Goal: Check status

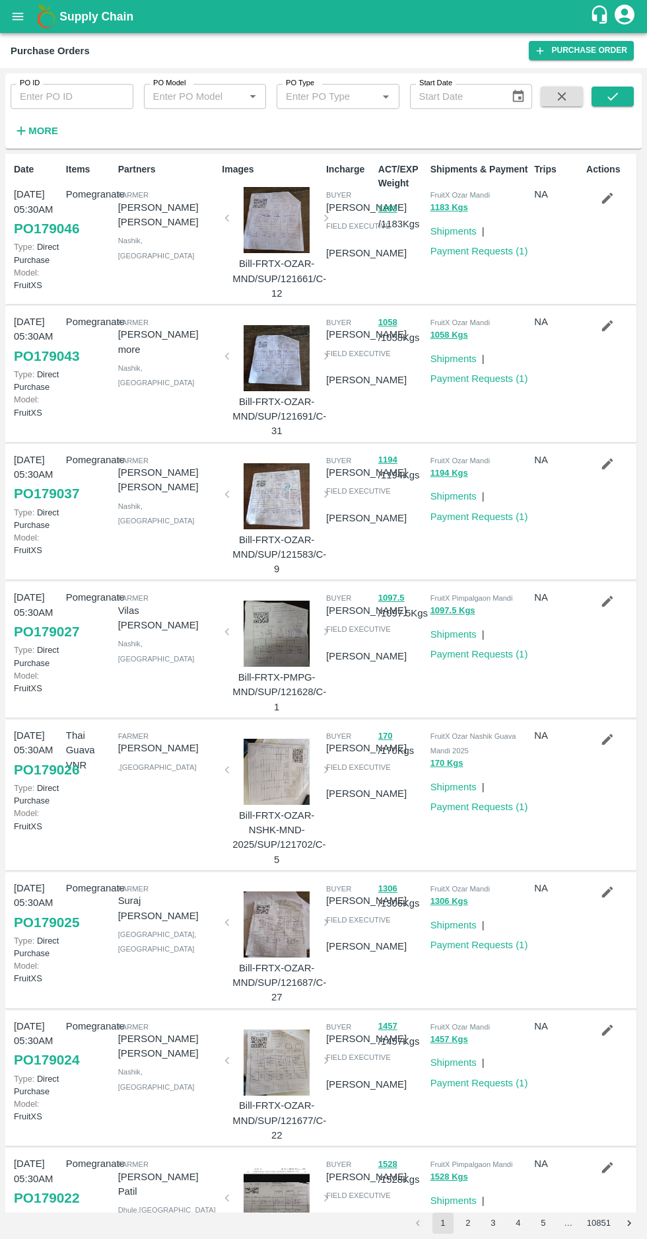
click at [32, 134] on strong "More" at bounding box center [43, 131] width 30 height 11
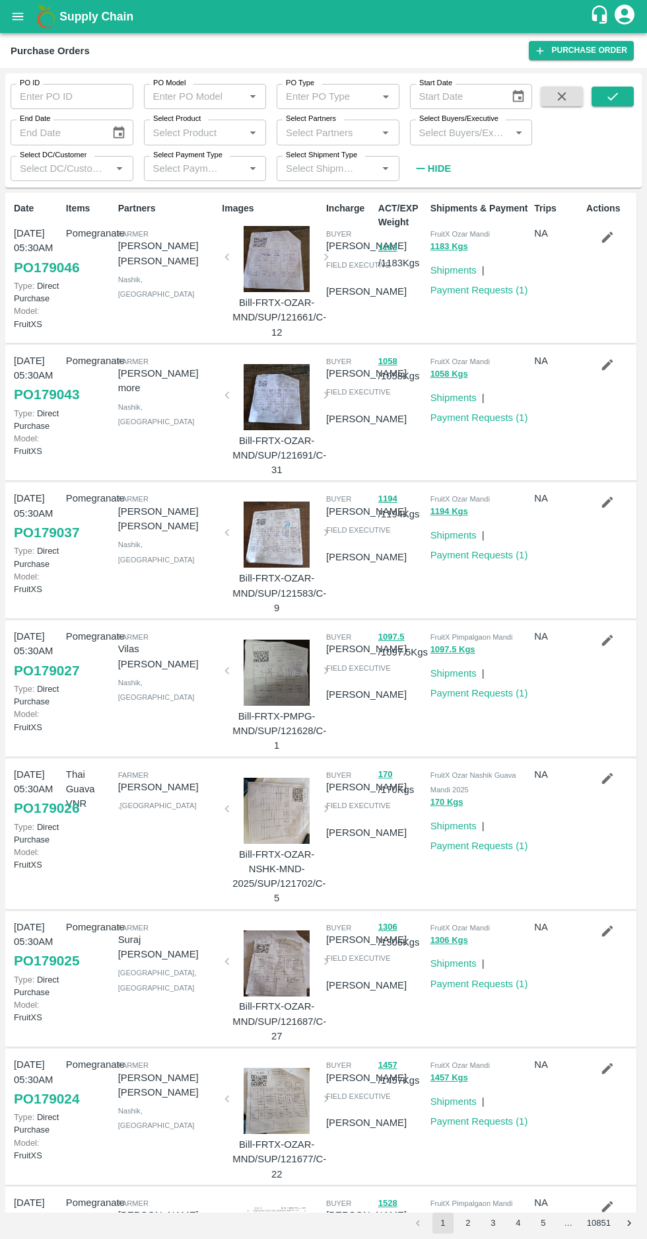
click at [468, 132] on input "Select Buyers/Executive" at bounding box center [460, 132] width 93 height 17
click at [443, 123] on label "Select Buyers/Executive" at bounding box center [459, 119] width 79 height 11
click at [443, 124] on input "Select Buyers/Executive" at bounding box center [460, 132] width 93 height 17
click at [447, 128] on input "Select Buyers/Executive" at bounding box center [460, 132] width 93 height 17
click at [430, 129] on input "Select Buyers/Executive" at bounding box center [460, 132] width 93 height 17
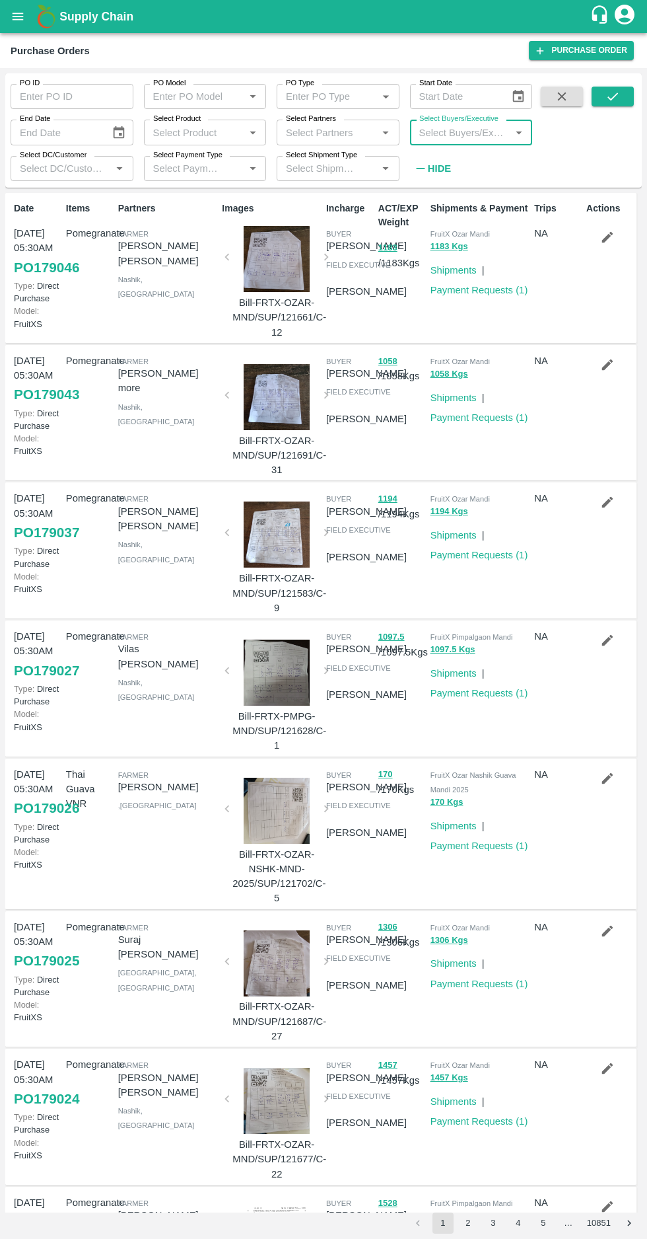
click at [445, 133] on input "Select Buyers/Executive" at bounding box center [460, 132] width 93 height 17
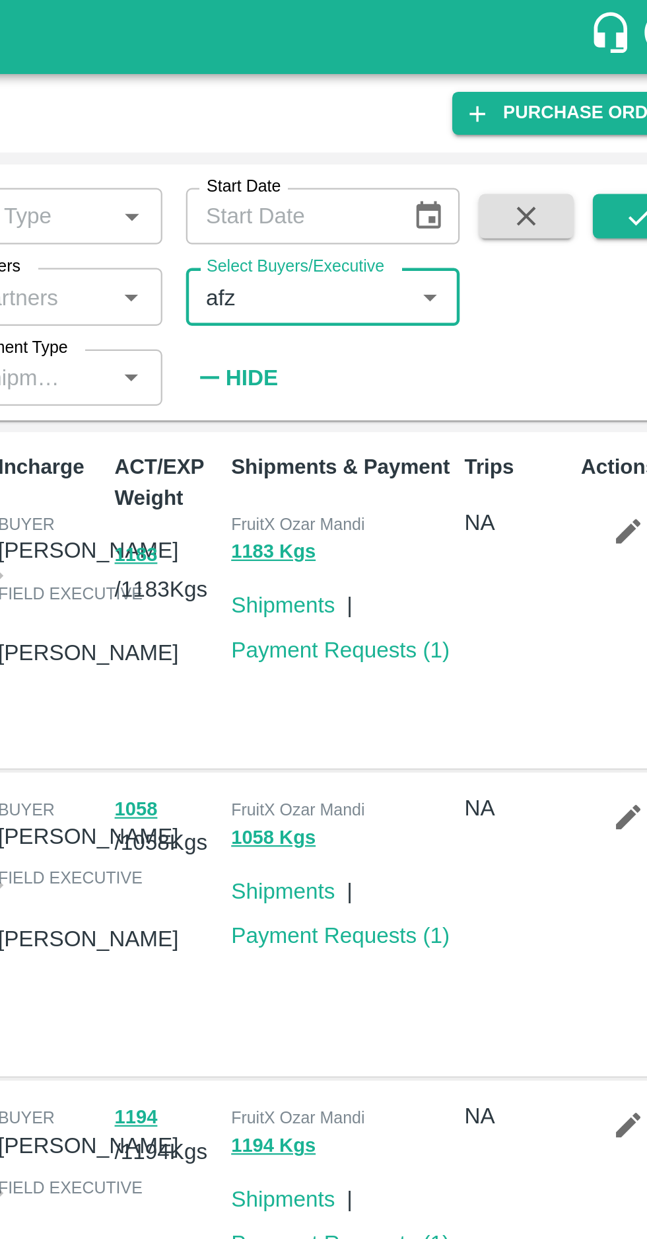
type input "afza"
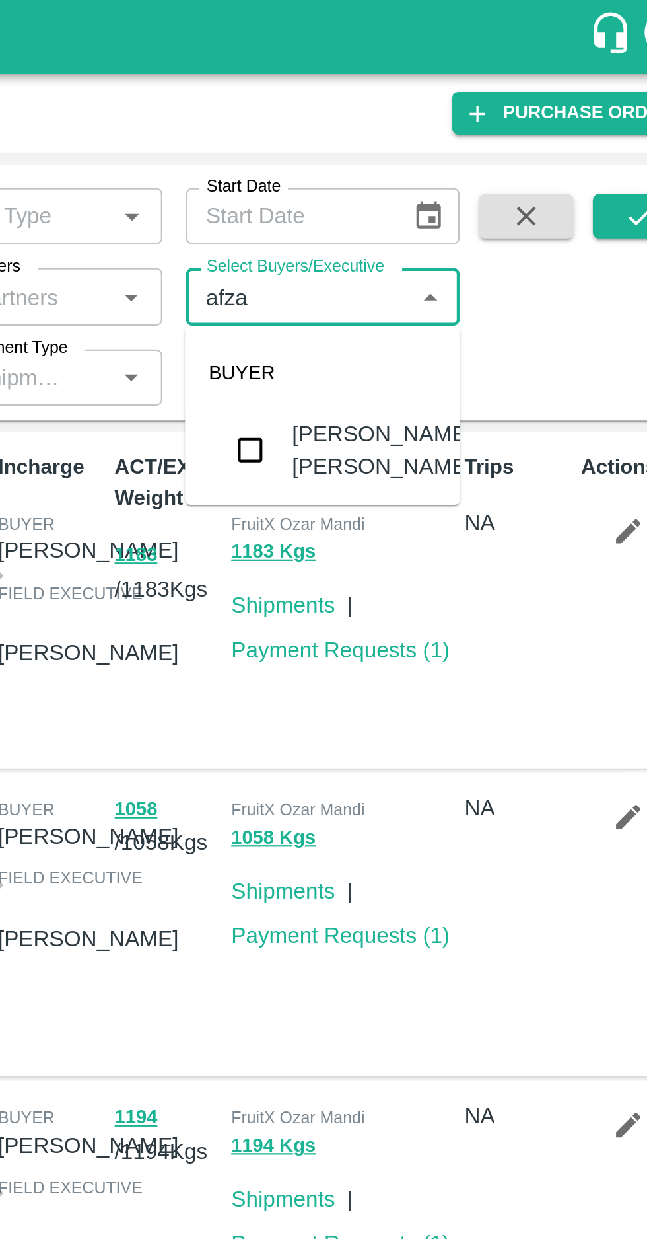
click at [441, 202] on input "checkbox" at bounding box center [438, 201] width 26 height 26
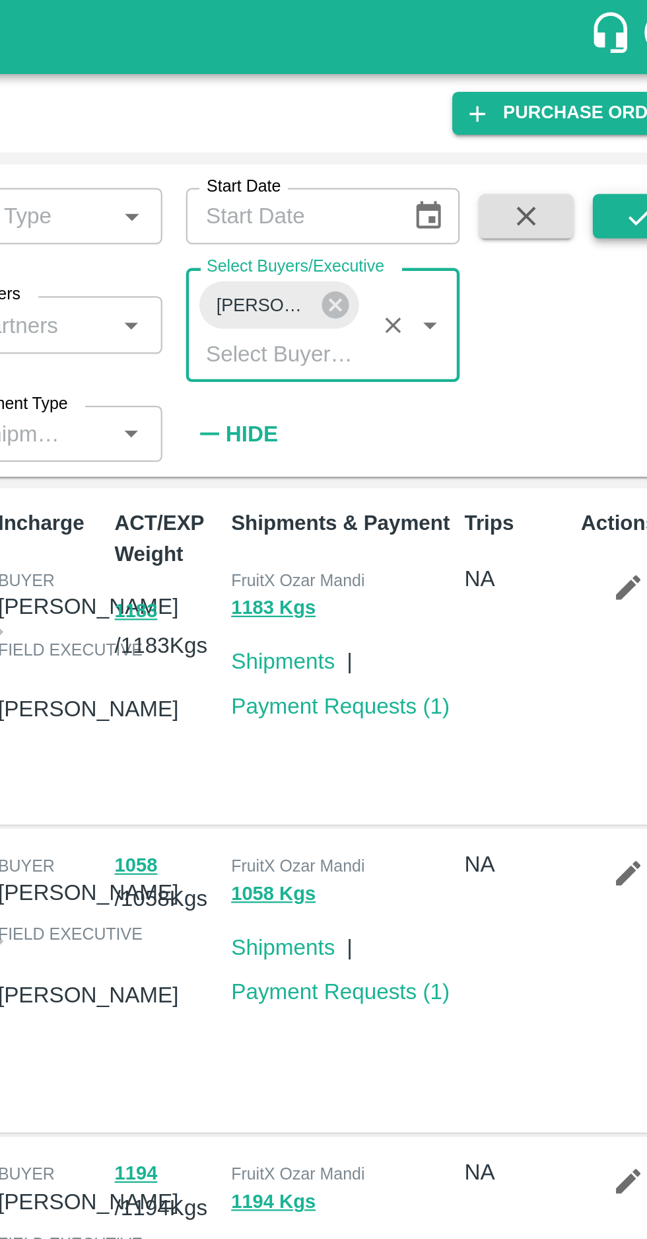
click at [609, 98] on icon "submit" at bounding box center [613, 96] width 11 height 8
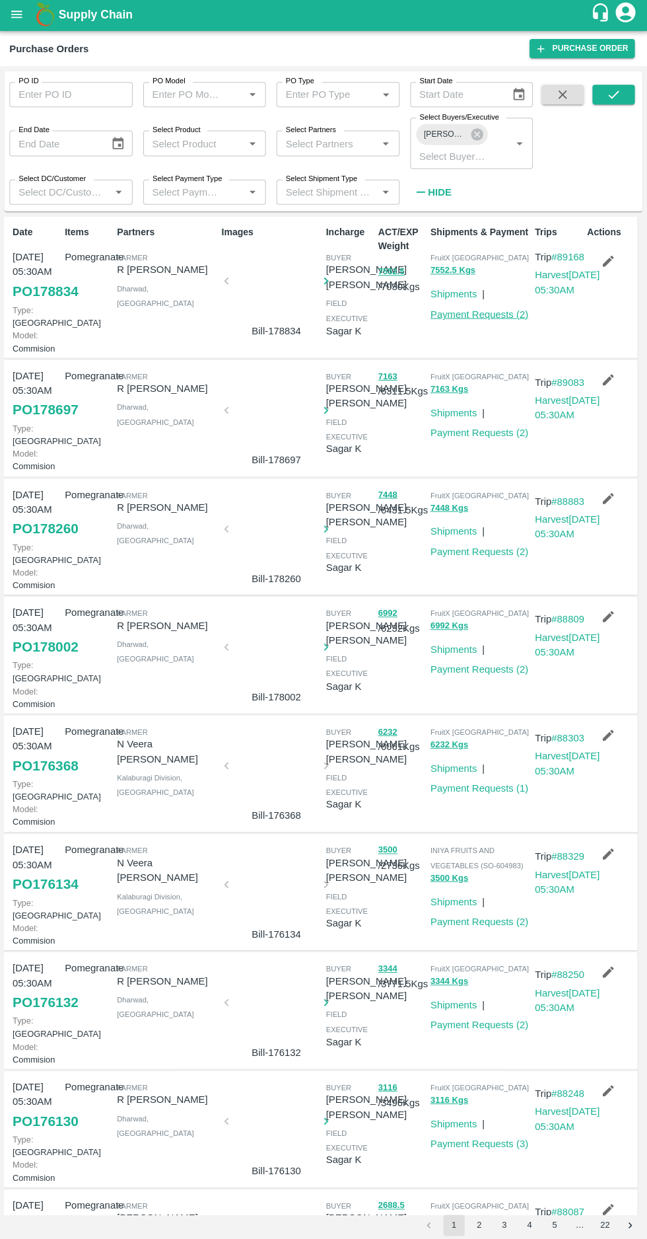
click at [480, 316] on link "Payment Requests ( 2 )" at bounding box center [480, 315] width 98 height 11
click at [492, 439] on link "Payment Requests ( 2 )" at bounding box center [480, 433] width 98 height 11
